Goal: Task Accomplishment & Management: Use online tool/utility

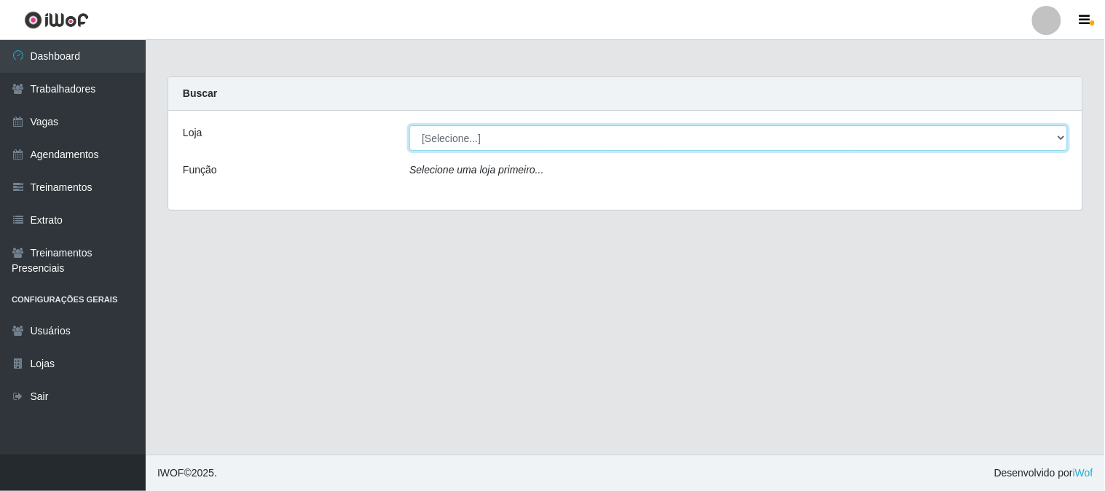
drag, startPoint x: 454, startPoint y: 132, endPoint x: 460, endPoint y: 138, distance: 8.8
click at [459, 136] on select "[Selecione...] Sapore D'italia" at bounding box center [738, 137] width 658 height 25
select select "266"
click at [409, 125] on select "[Selecione...] Sapore D'italia" at bounding box center [738, 137] width 658 height 25
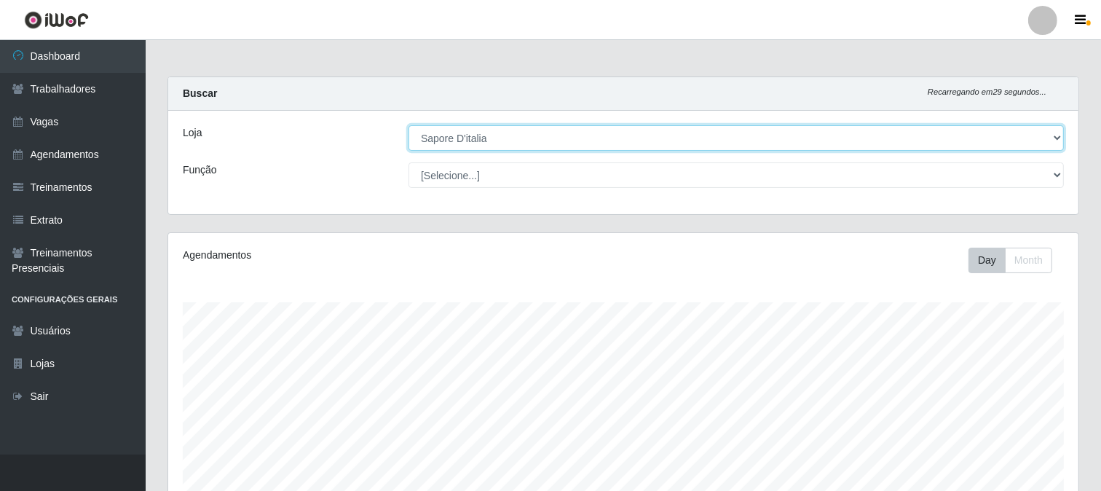
scroll to position [347, 0]
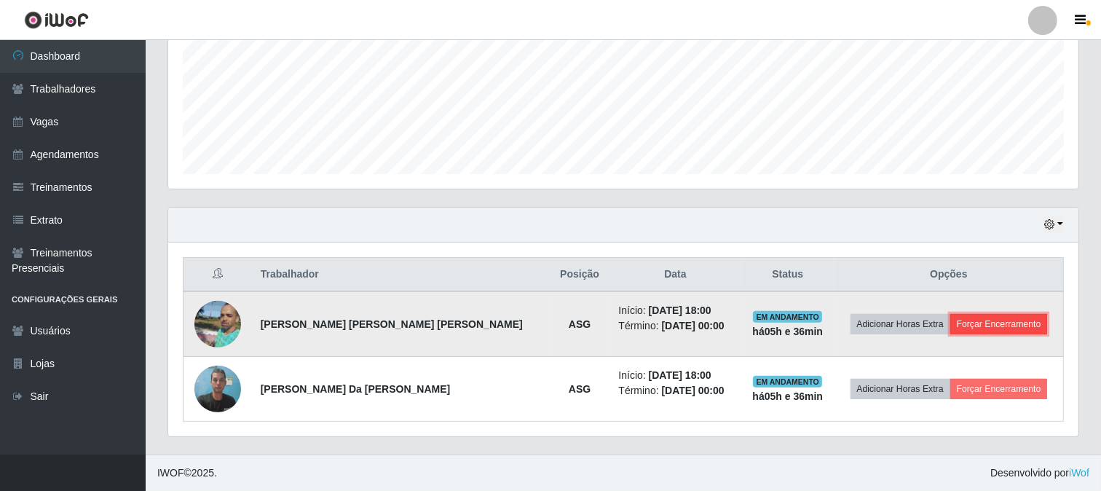
click at [975, 324] on button "Forçar Encerramento" at bounding box center [1000, 324] width 98 height 20
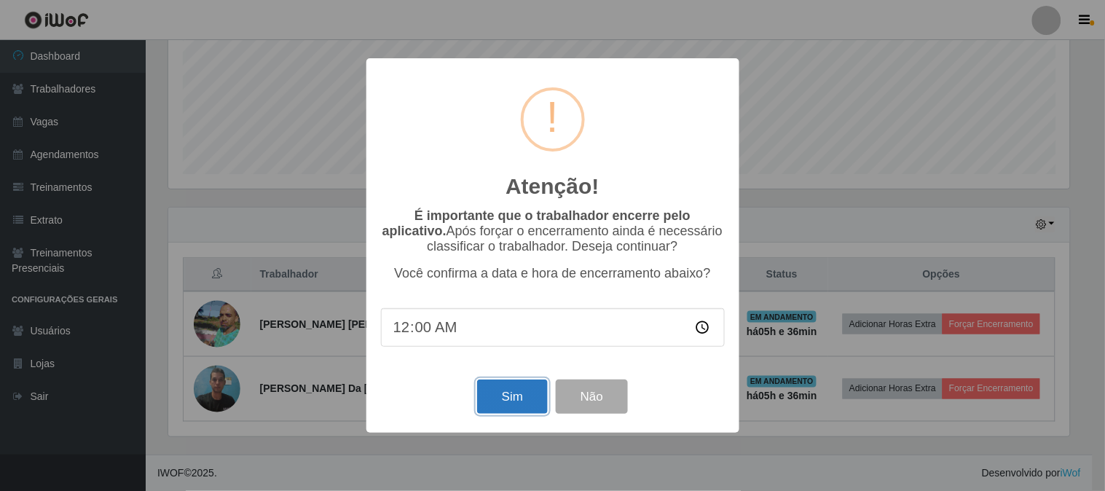
click at [527, 409] on button "Sim" at bounding box center [512, 396] width 71 height 34
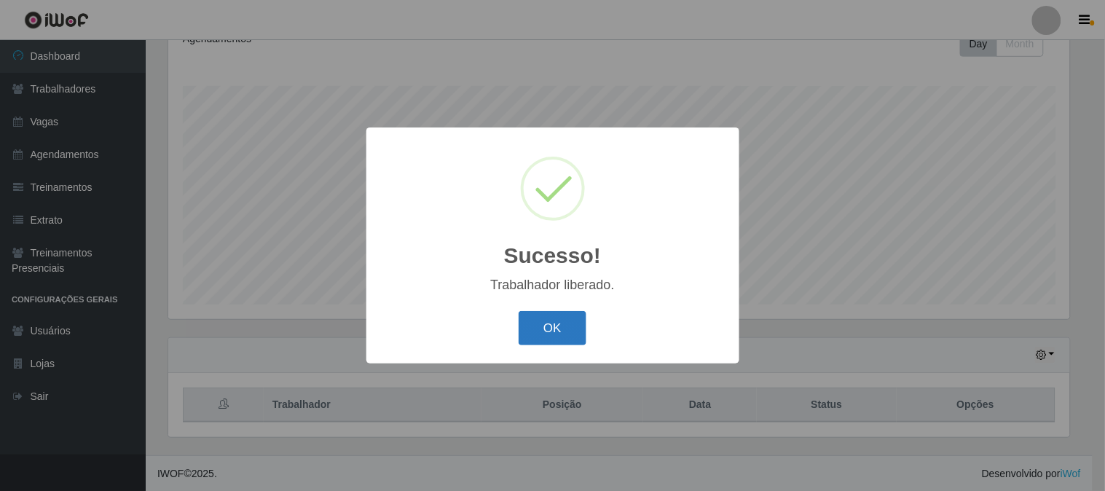
click at [533, 337] on button "OK" at bounding box center [553, 328] width 68 height 34
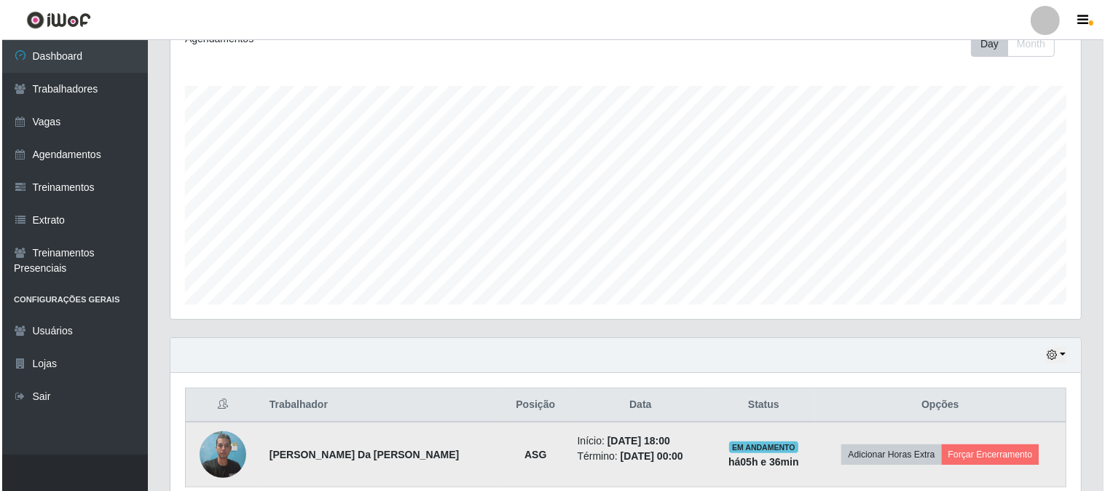
scroll to position [281, 0]
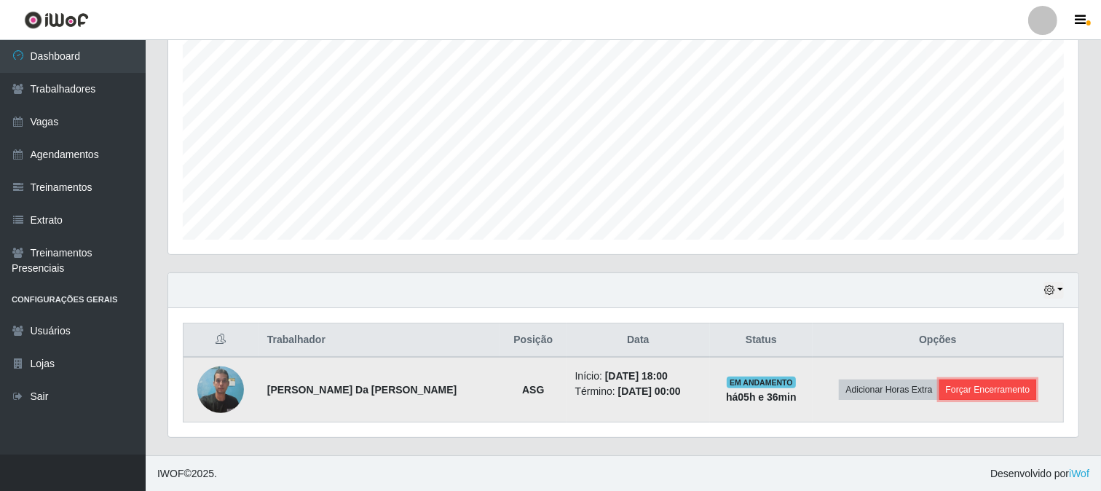
click at [961, 393] on button "Forçar Encerramento" at bounding box center [989, 389] width 98 height 20
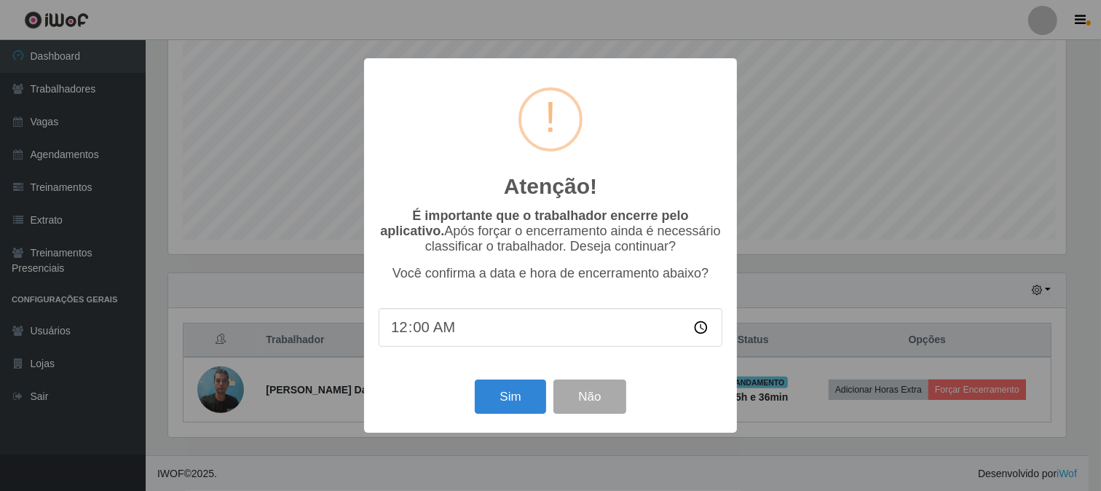
scroll to position [302, 901]
click at [497, 403] on button "Sim" at bounding box center [512, 396] width 71 height 34
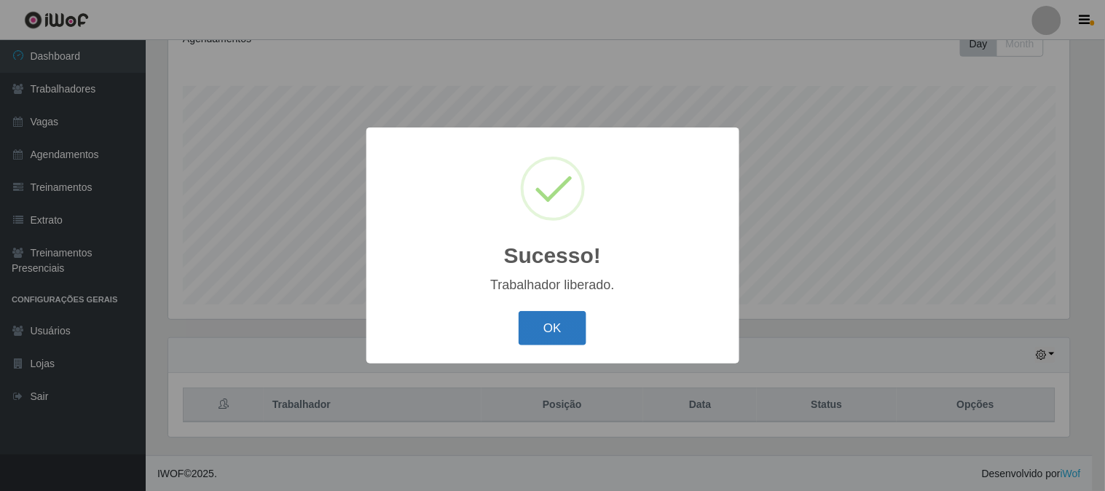
click at [547, 319] on button "OK" at bounding box center [553, 328] width 68 height 34
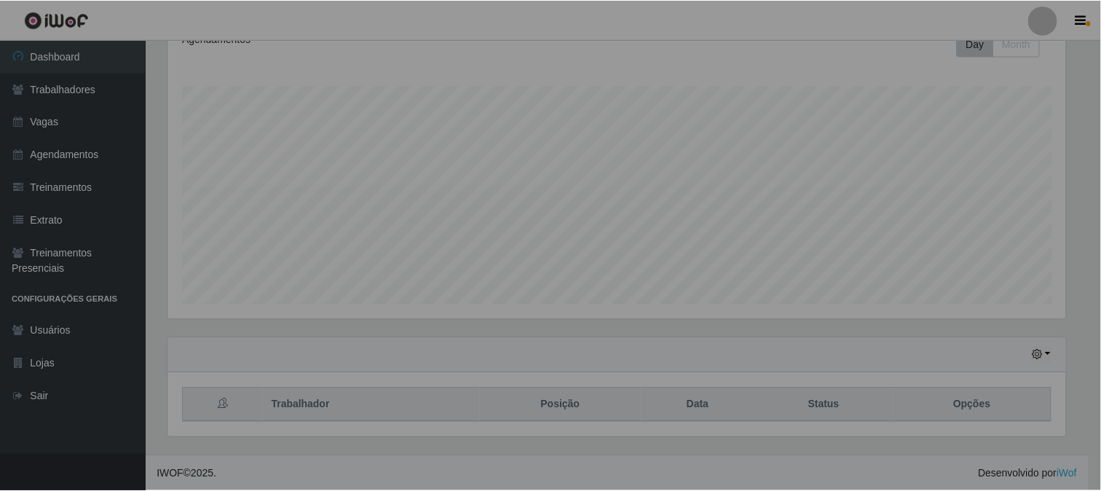
scroll to position [302, 911]
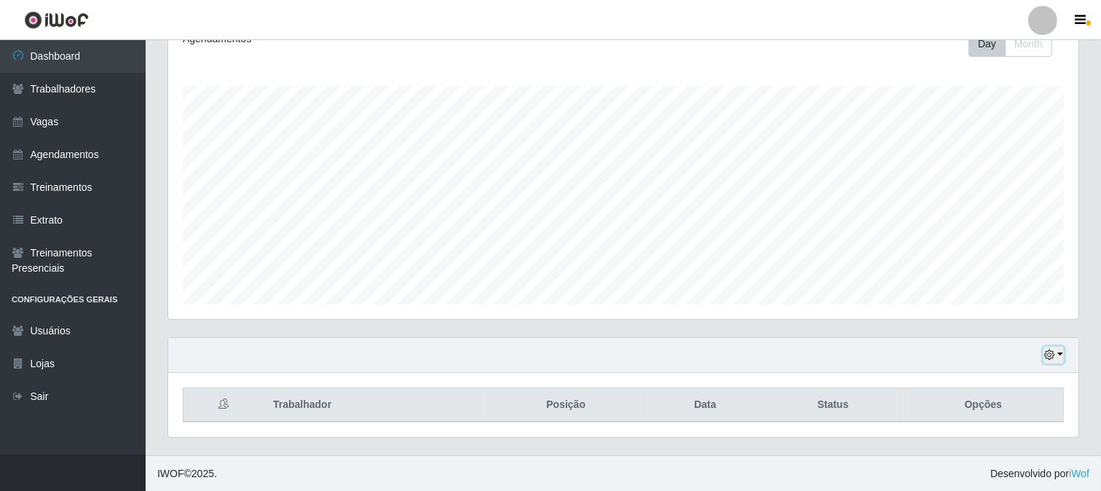
click at [1061, 348] on button "button" at bounding box center [1054, 355] width 20 height 17
click at [996, 244] on button "1 dia" at bounding box center [1005, 239] width 115 height 31
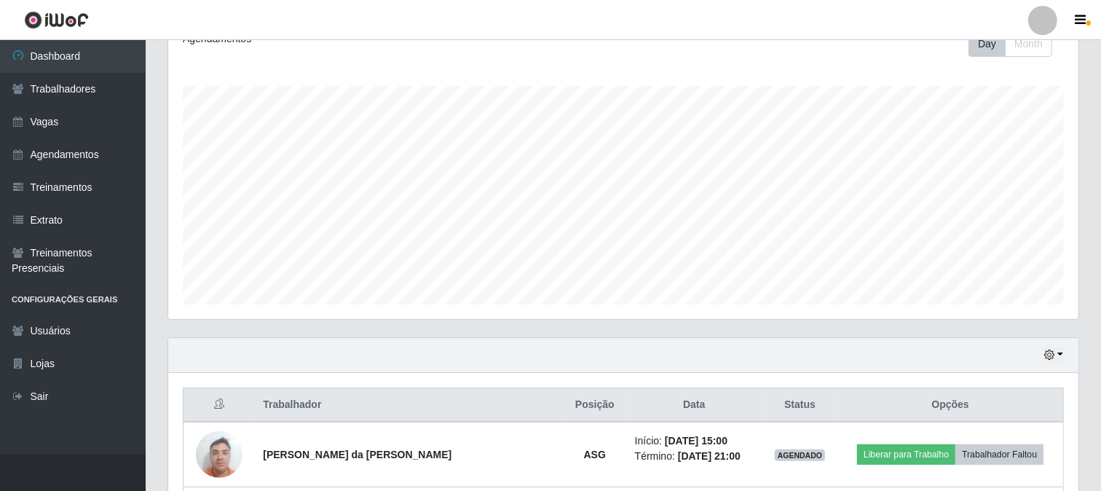
scroll to position [347, 0]
